Goal: Transaction & Acquisition: Purchase product/service

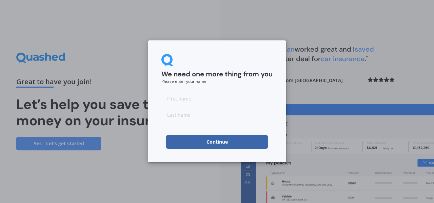
click at [216, 101] on input at bounding box center [216, 98] width 111 height 14
type input "[PERSON_NAME]"
type input "mimmack"
click at [218, 142] on button "Continue" at bounding box center [217, 142] width 102 height 14
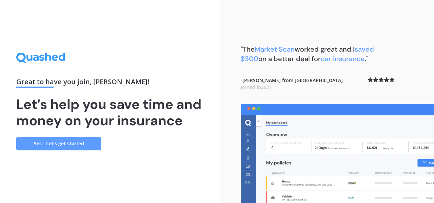
click at [66, 142] on link "Yes - Let’s get started" at bounding box center [58, 144] width 85 height 14
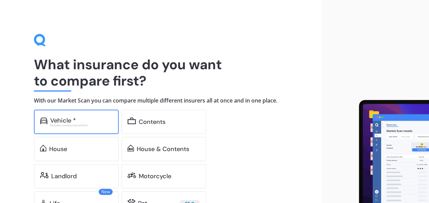
click at [105, 121] on div "Vehicle *" at bounding box center [81, 120] width 62 height 7
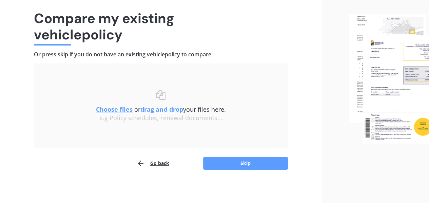
scroll to position [47, 0]
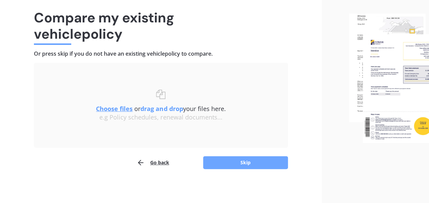
click at [234, 162] on button "Skip" at bounding box center [245, 162] width 85 height 13
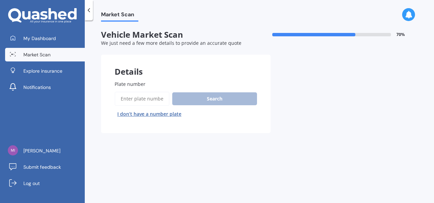
click at [149, 100] on input "Plate number" at bounding box center [141, 98] width 55 height 14
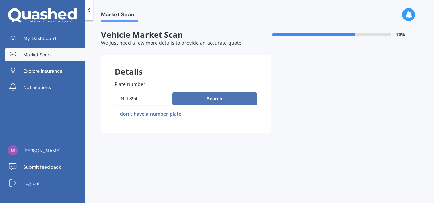
type input "nfl894"
click at [209, 99] on button "Search" at bounding box center [214, 98] width 85 height 13
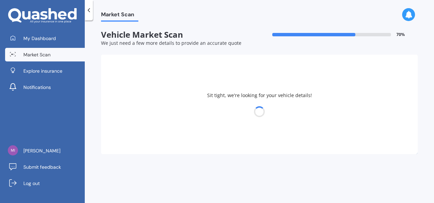
select select "ISUZU"
select select "D-MAX"
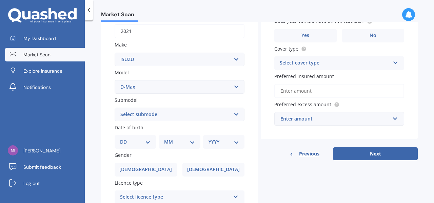
scroll to position [135, 0]
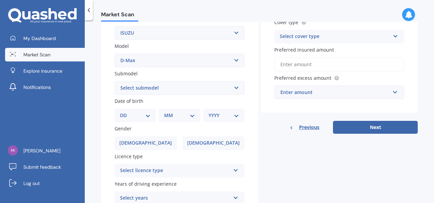
click at [236, 87] on select "Select submodel (All Other) LS LS-M DOUBLE CAB 4WD LX 4WD" at bounding box center [179, 88] width 130 height 14
select select "LS"
click at [114, 81] on select "Select submodel (All Other) LS LS-M DOUBLE CAB 4WD LX 4WD" at bounding box center [179, 88] width 130 height 14
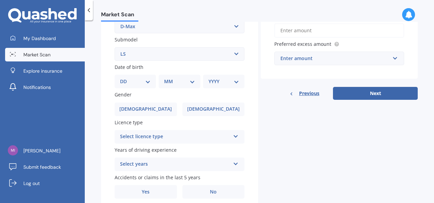
scroll to position [197, 0]
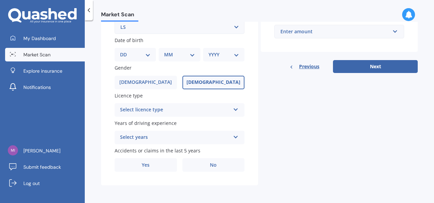
click at [214, 80] on span "[DEMOGRAPHIC_DATA]" at bounding box center [213, 82] width 54 height 6
click at [0, 0] on input "[DEMOGRAPHIC_DATA]" at bounding box center [0, 0] width 0 height 0
click at [146, 53] on select "DD 01 02 03 04 05 06 07 08 09 10 11 12 13 14 15 16 17 18 19 20 21 22 23 24 25 2…" at bounding box center [135, 54] width 30 height 7
select select "18"
click at [125, 51] on select "DD 01 02 03 04 05 06 07 08 09 10 11 12 13 14 15 16 17 18 19 20 21 22 23 24 25 2…" at bounding box center [135, 54] width 30 height 7
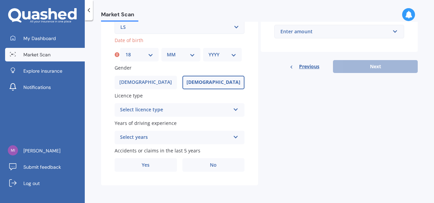
click at [191, 53] on select "MM 01 02 03 04 05 06 07 08 09 10 11 12" at bounding box center [181, 54] width 28 height 7
select select "11"
click at [167, 51] on select "MM 01 02 03 04 05 06 07 08 09 10 11 12" at bounding box center [181, 54] width 28 height 7
click at [228, 52] on select "YYYY 2025 2024 2023 2022 2021 2020 2019 2018 2017 2016 2015 2014 2013 2012 2011…" at bounding box center [222, 54] width 28 height 7
select select "1973"
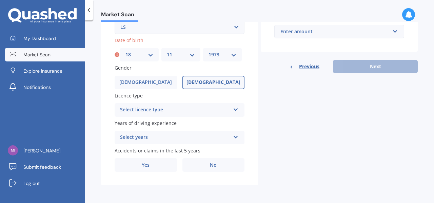
click at [208, 51] on select "YYYY 2025 2024 2023 2022 2021 2020 2019 2018 2017 2016 2015 2014 2013 2012 2011…" at bounding box center [222, 54] width 28 height 7
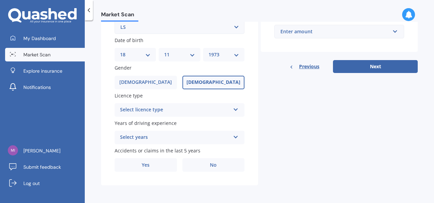
click at [233, 108] on icon at bounding box center [236, 108] width 6 height 5
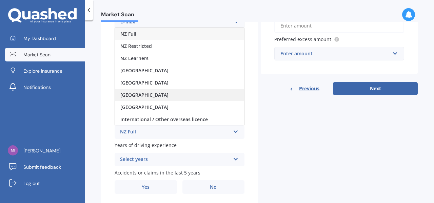
scroll to position [163, 0]
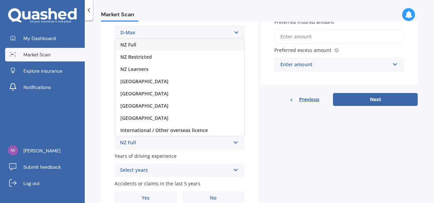
click at [143, 44] on div "NZ Full" at bounding box center [179, 45] width 129 height 12
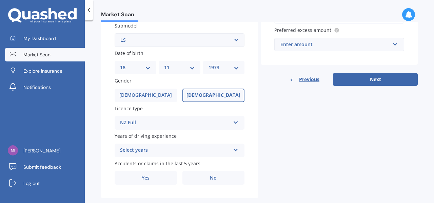
scroll to position [197, 0]
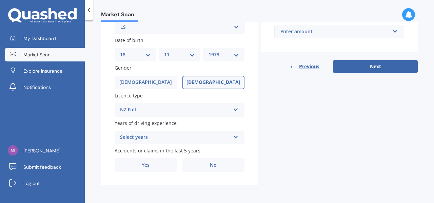
click at [234, 135] on icon at bounding box center [236, 135] width 6 height 5
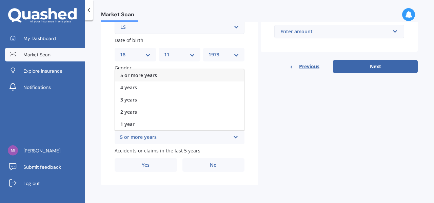
click at [152, 75] on span "5 or more years" at bounding box center [138, 75] width 37 height 6
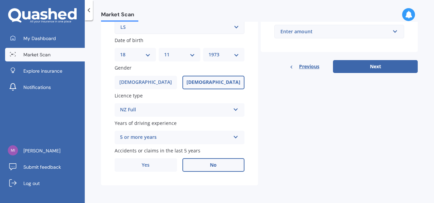
click at [220, 164] on label "No" at bounding box center [213, 165] width 62 height 14
click at [0, 0] on input "No" at bounding box center [0, 0] width 0 height 0
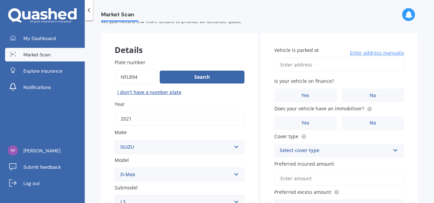
scroll to position [0, 0]
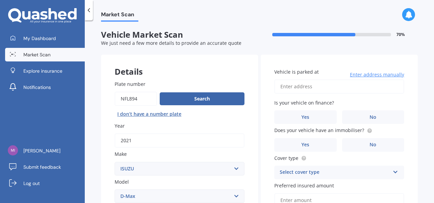
click at [316, 87] on input "Vehicle is parked at" at bounding box center [339, 86] width 130 height 14
type input "[STREET_ADDRESS]"
click at [369, 114] on span "No" at bounding box center [372, 117] width 7 height 6
click at [0, 0] on input "No" at bounding box center [0, 0] width 0 height 0
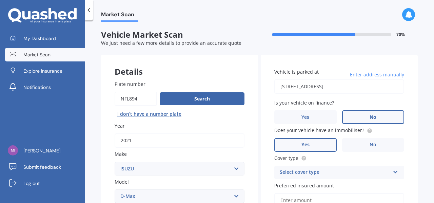
click at [320, 146] on label "Yes" at bounding box center [305, 145] width 62 height 14
click at [0, 0] on input "Yes" at bounding box center [0, 0] width 0 height 0
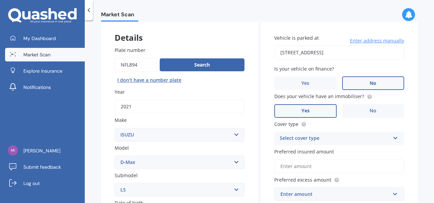
scroll to position [68, 0]
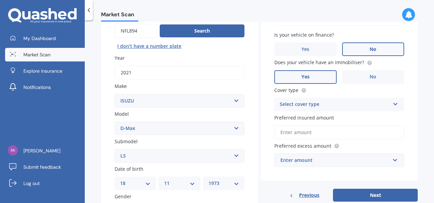
click at [392, 103] on icon at bounding box center [395, 102] width 6 height 5
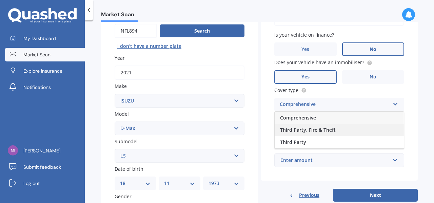
click at [320, 129] on span "Third Party, Fire & Theft" at bounding box center [308, 129] width 56 height 6
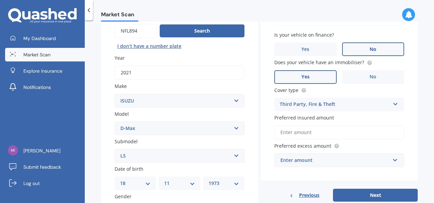
click at [333, 133] on input "Preferred insured amount" at bounding box center [339, 132] width 130 height 14
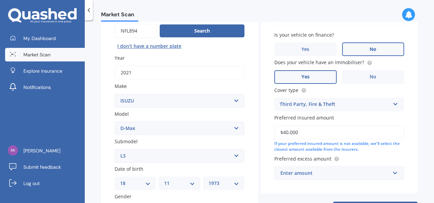
type input "$40,000"
click at [392, 174] on input "text" at bounding box center [337, 172] width 124 height 13
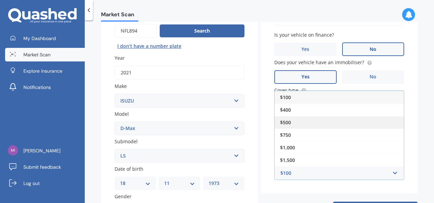
click at [293, 121] on div "$500" at bounding box center [338, 122] width 129 height 13
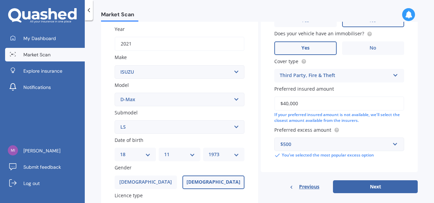
scroll to position [135, 0]
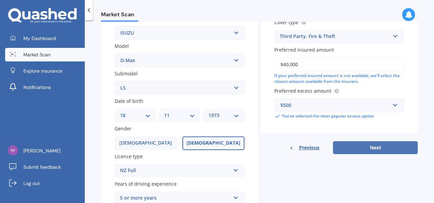
click at [359, 149] on button "Next" at bounding box center [375, 147] width 85 height 13
select select "18"
select select "11"
select select "1973"
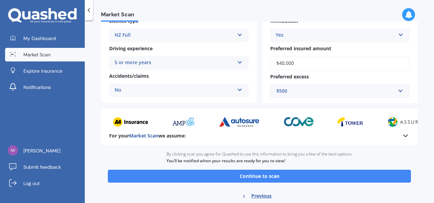
scroll to position [148, 0]
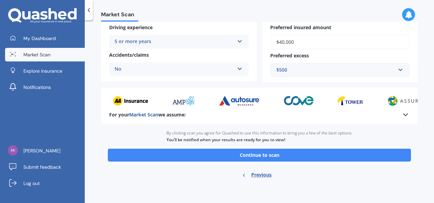
click at [256, 156] on button "Continue to scan" at bounding box center [259, 154] width 303 height 13
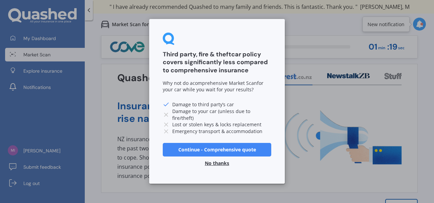
click at [212, 146] on button "Continue - Comprehensive quote" at bounding box center [217, 150] width 108 height 14
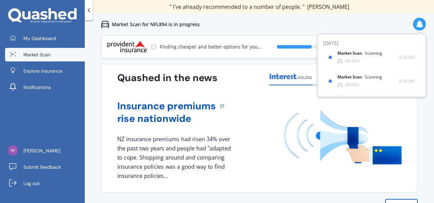
click at [420, 24] on icon at bounding box center [418, 23] width 7 height 7
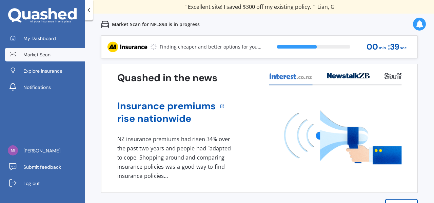
click at [423, 93] on div "Previous 60,000+ Kiwis have signed up to shop and save on insurance with us " H…" at bounding box center [259, 136] width 349 height 203
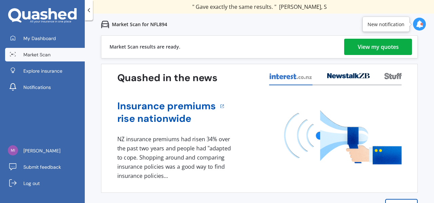
click at [383, 46] on div "View my quotes" at bounding box center [377, 47] width 41 height 16
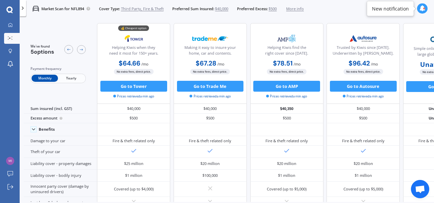
click at [72, 77] on span "Yearly" at bounding box center [71, 78] width 26 height 7
click at [39, 78] on span "Monthly" at bounding box center [45, 78] width 26 height 7
